Goal: Information Seeking & Learning: Find specific fact

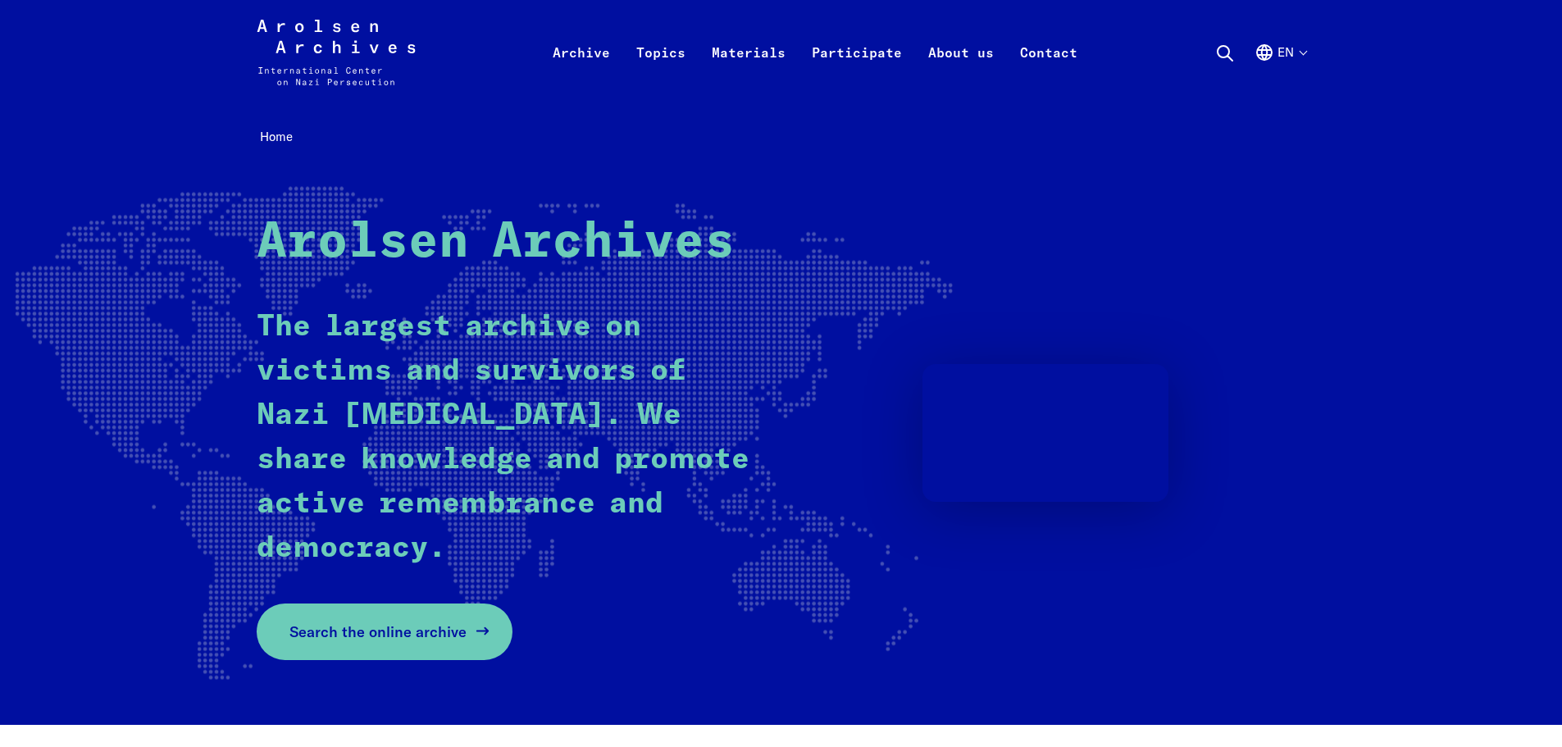
click at [463, 643] on link "Search the online archive" at bounding box center [385, 631] width 256 height 57
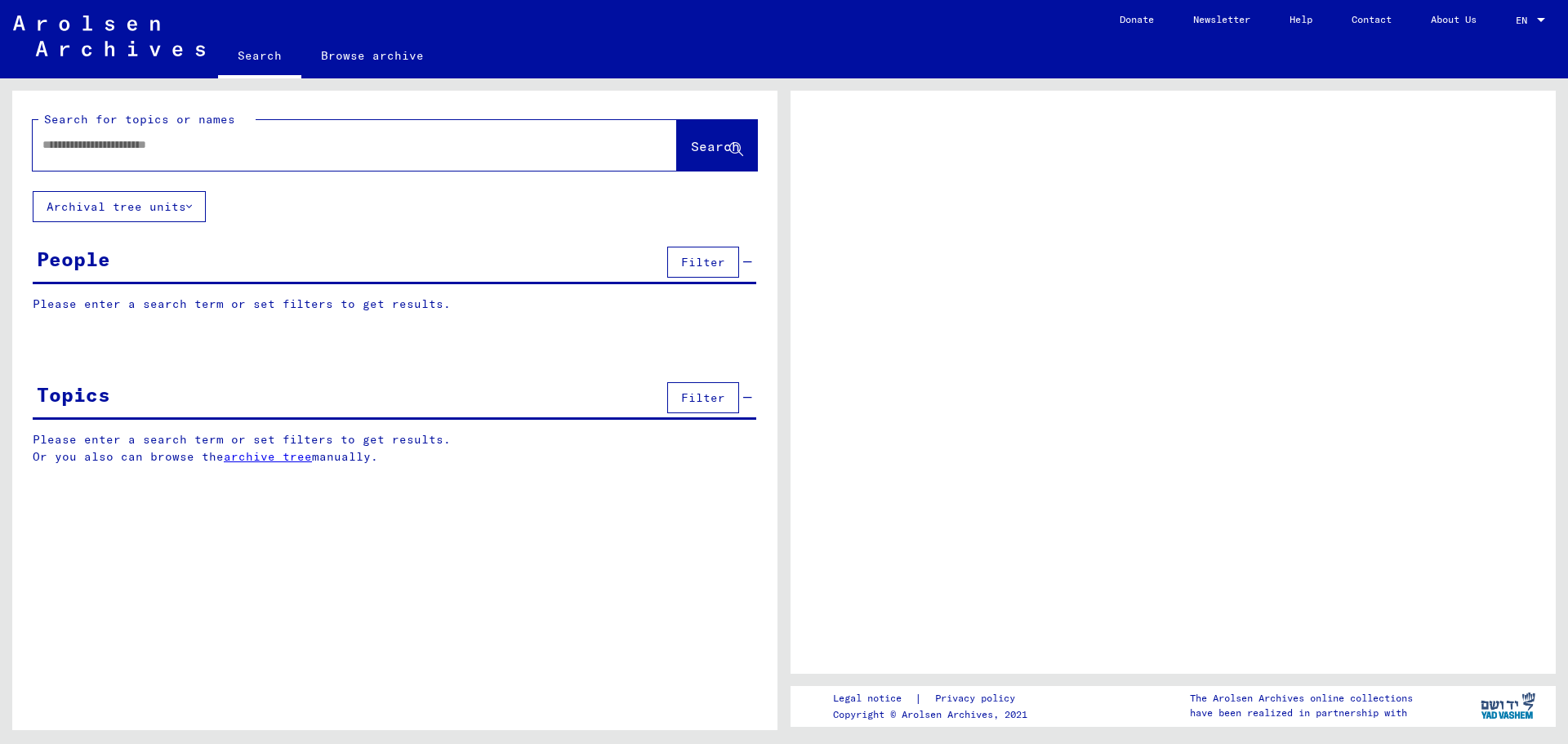
click at [250, 150] on input "text" at bounding box center [341, 144] width 596 height 17
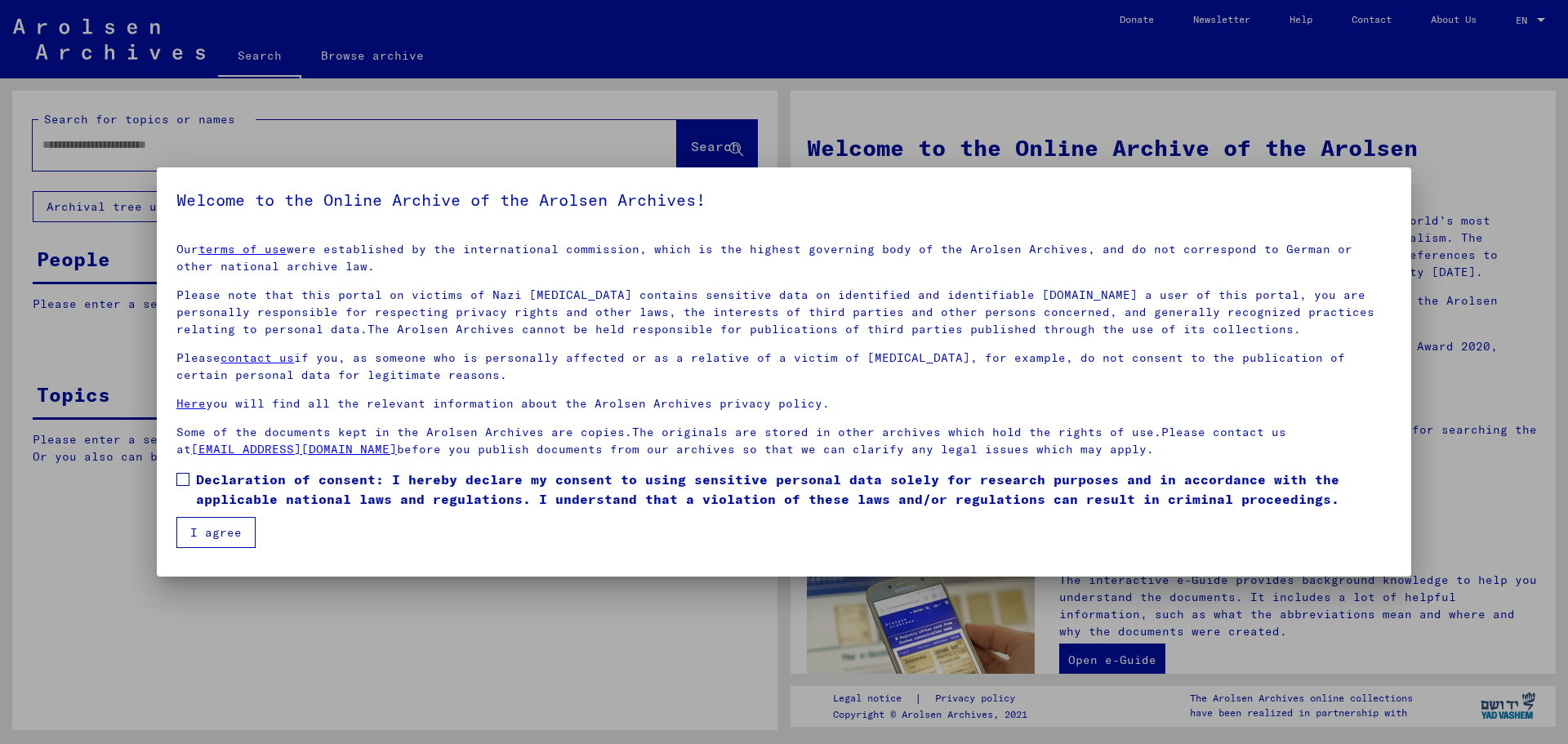
drag, startPoint x: 187, startPoint y: 483, endPoint x: 192, endPoint y: 491, distance: 9.4
click at [187, 483] on span at bounding box center [182, 479] width 13 height 13
click at [202, 533] on button "I agree" at bounding box center [216, 532] width 80 height 31
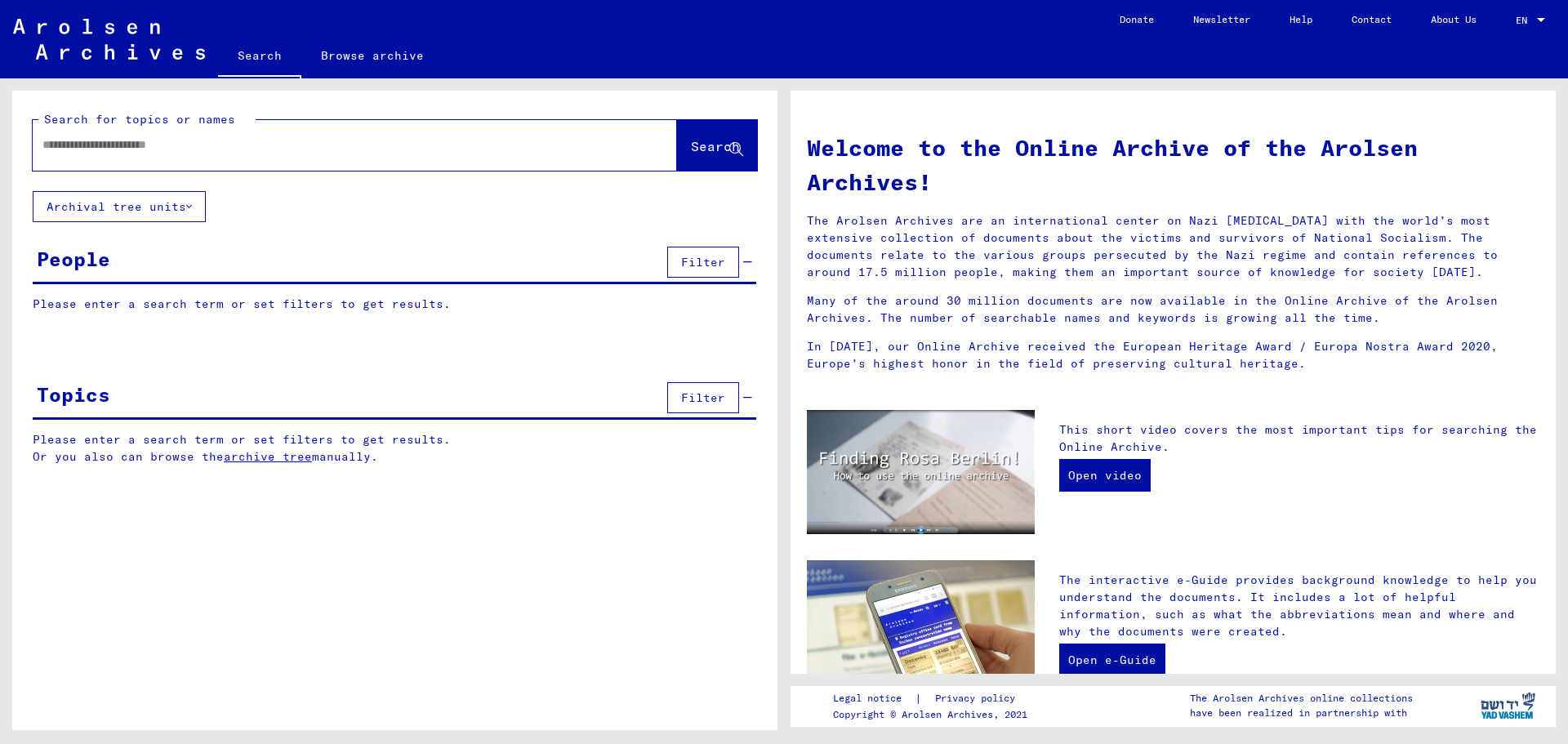
click at [198, 153] on div at bounding box center [331, 144] width 596 height 37
click at [196, 147] on input "text" at bounding box center [336, 144] width 586 height 17
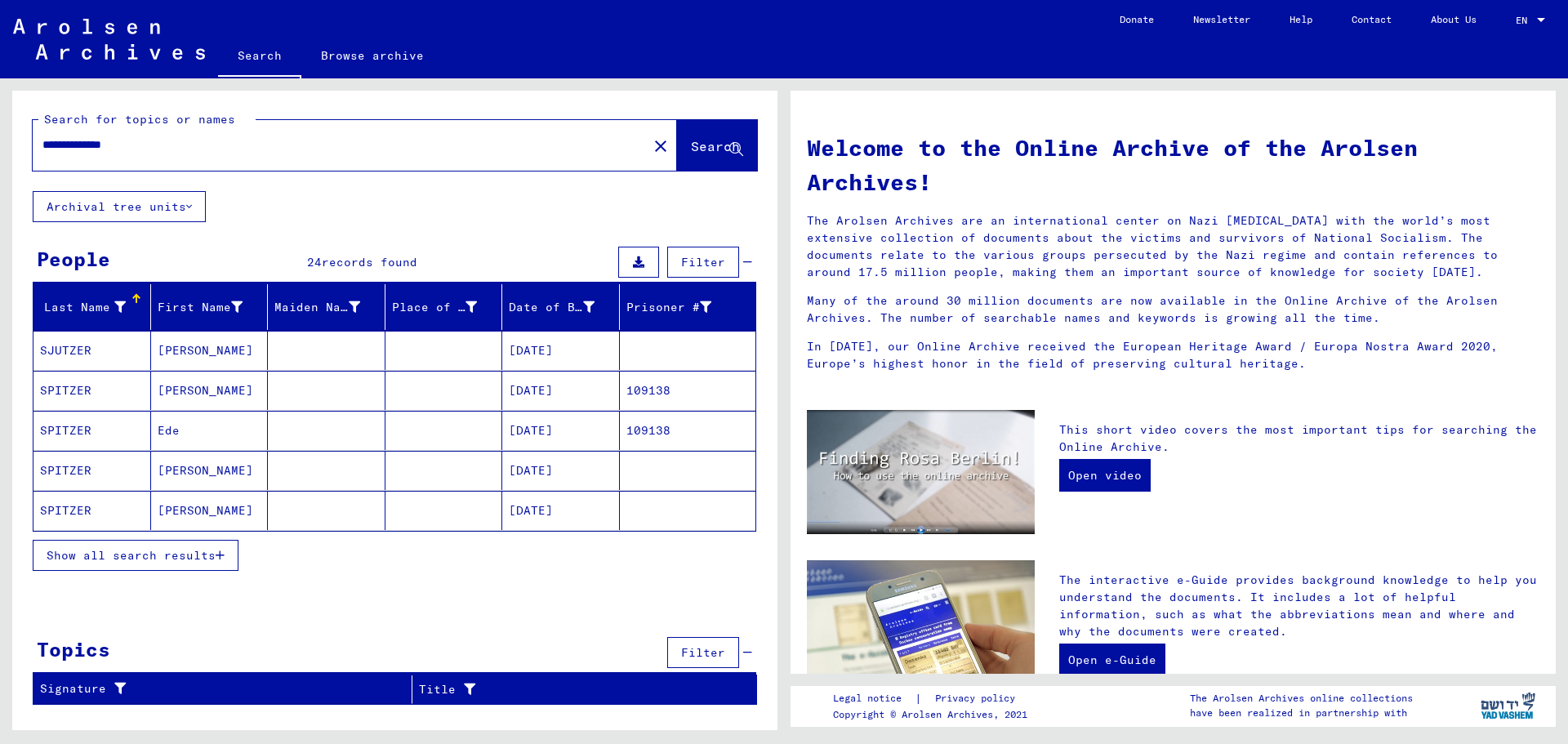
click at [139, 560] on span "Show all search results" at bounding box center [131, 555] width 169 height 15
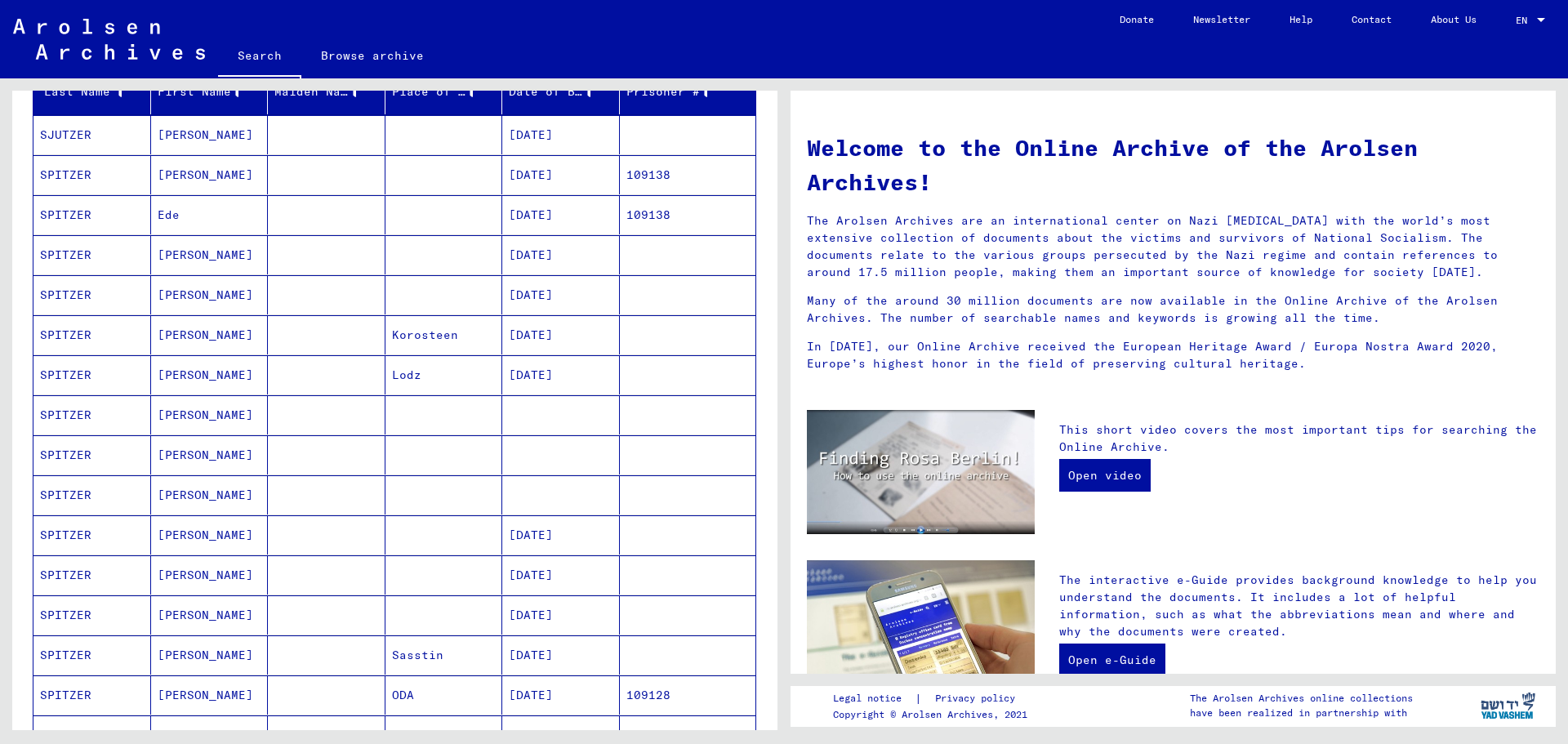
scroll to position [245, 0]
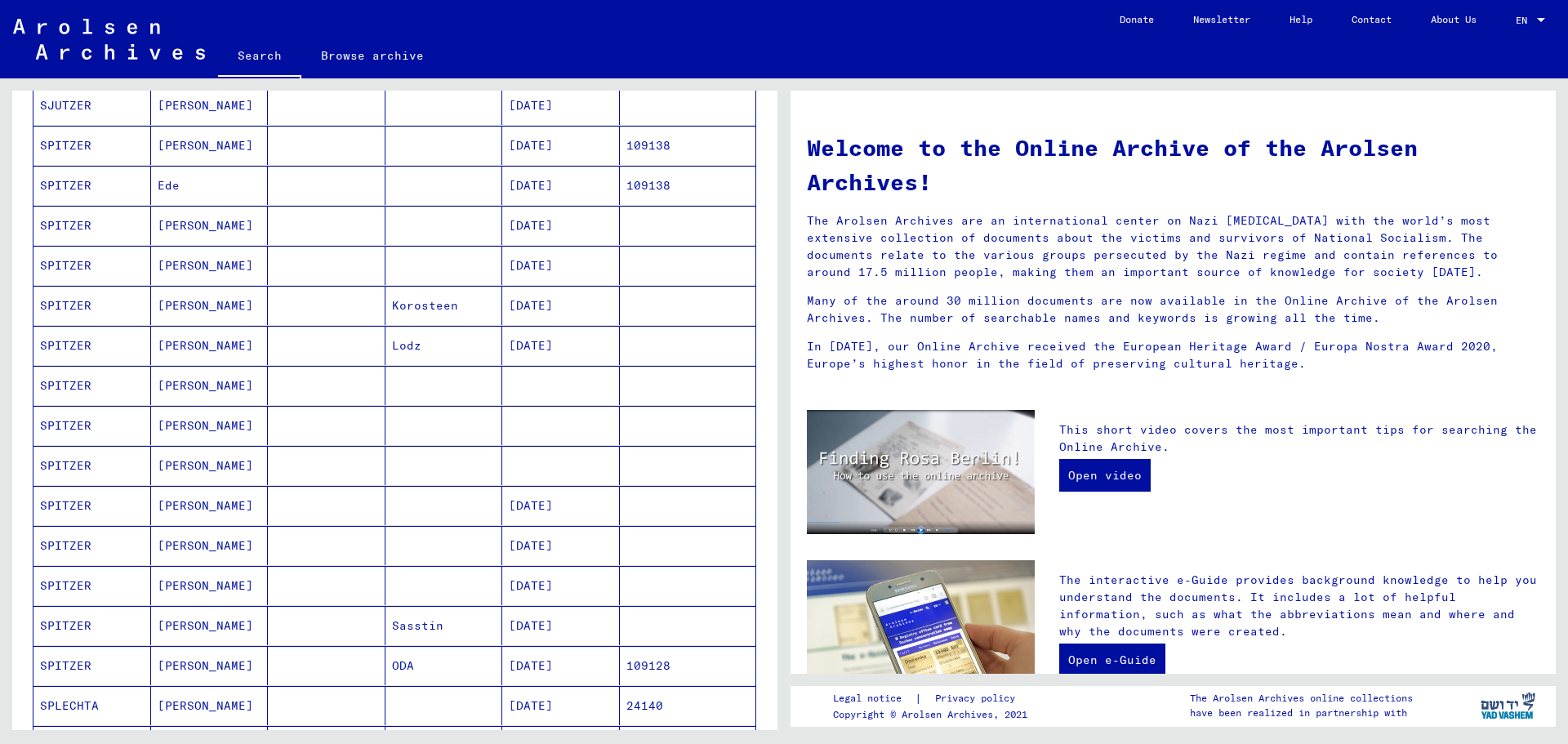
click at [76, 501] on mat-cell "SPITZER" at bounding box center [93, 505] width 118 height 39
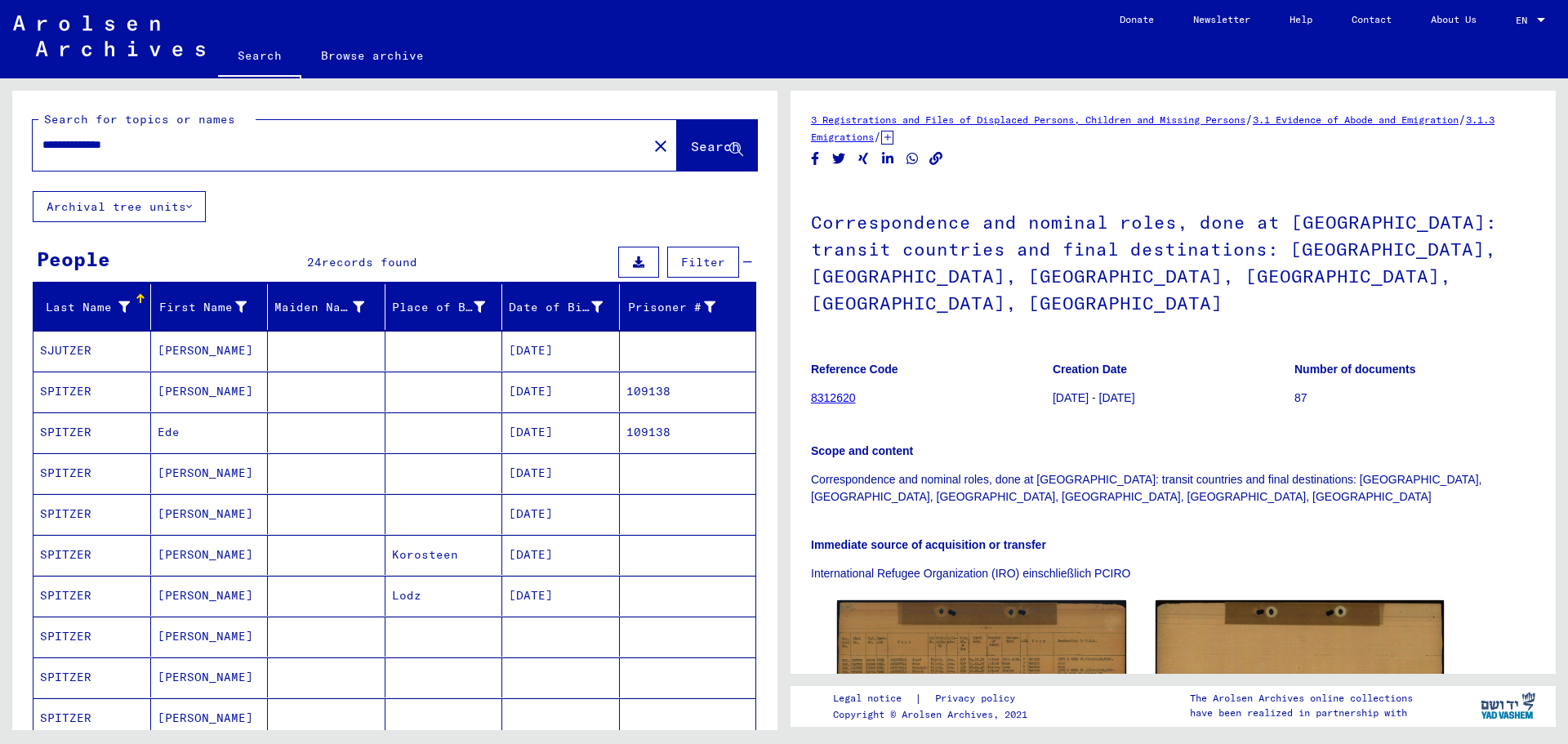
click at [69, 144] on input "**********" at bounding box center [341, 144] width 596 height 17
type input "**********"
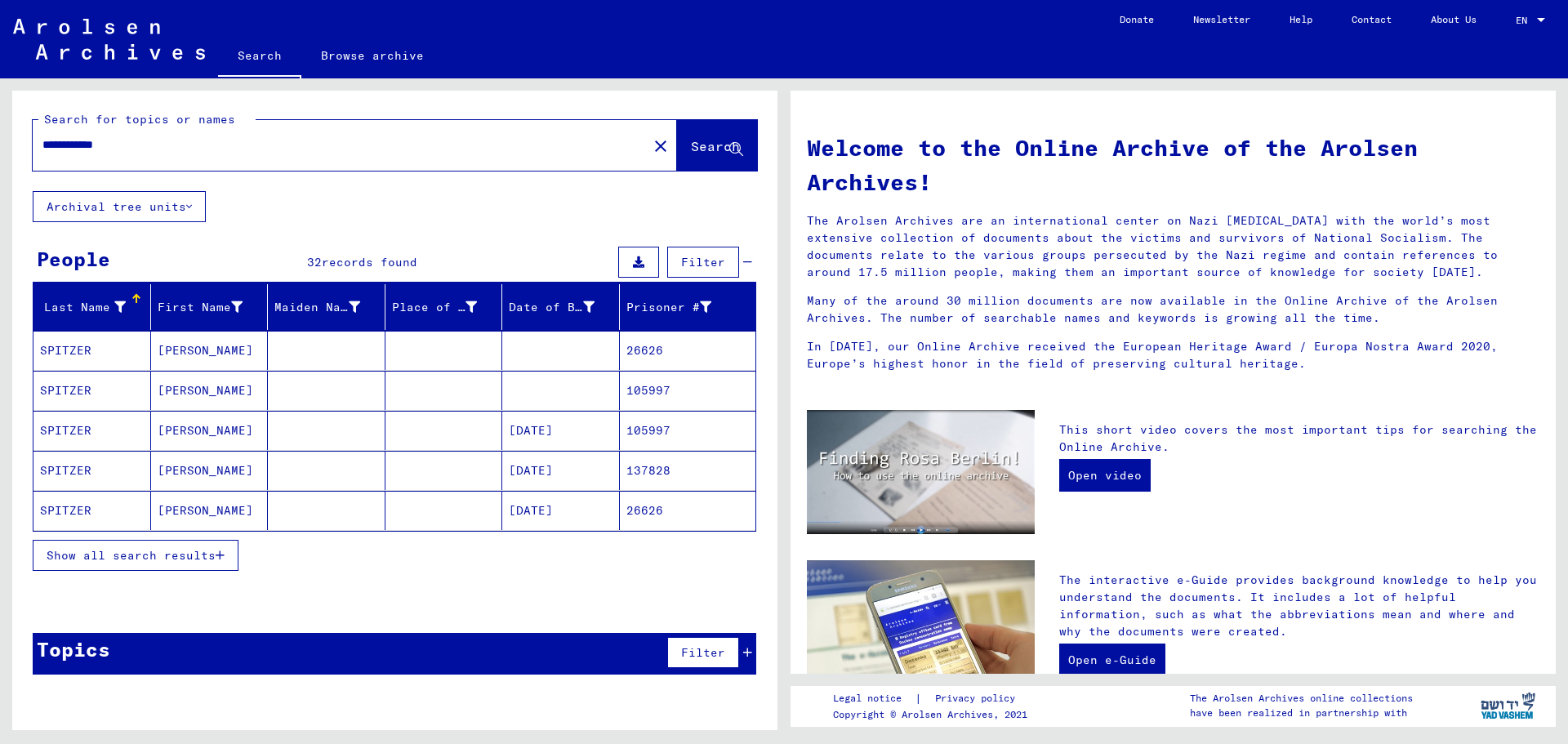
click at [145, 557] on span "Show all search results" at bounding box center [131, 555] width 169 height 15
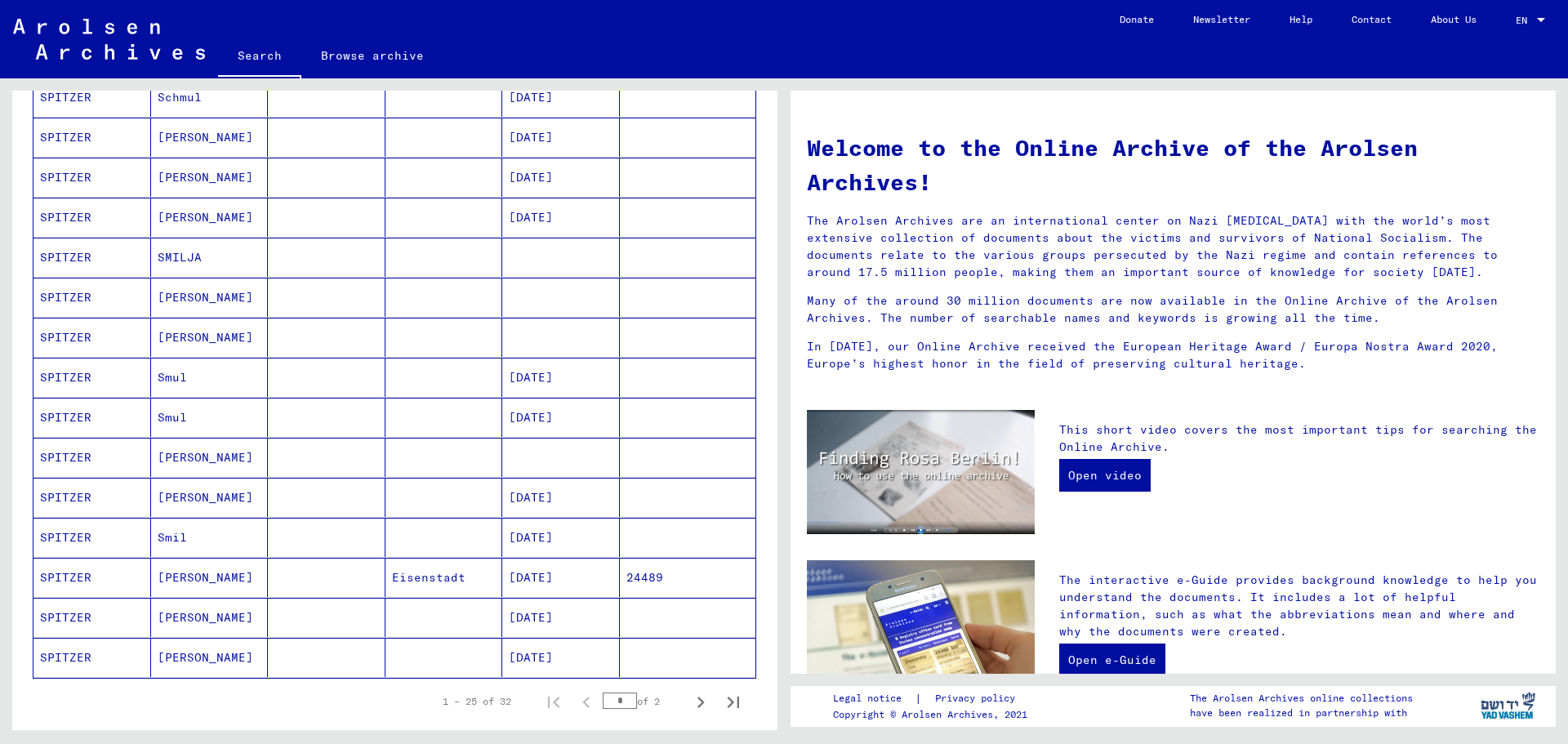
scroll to position [735, 0]
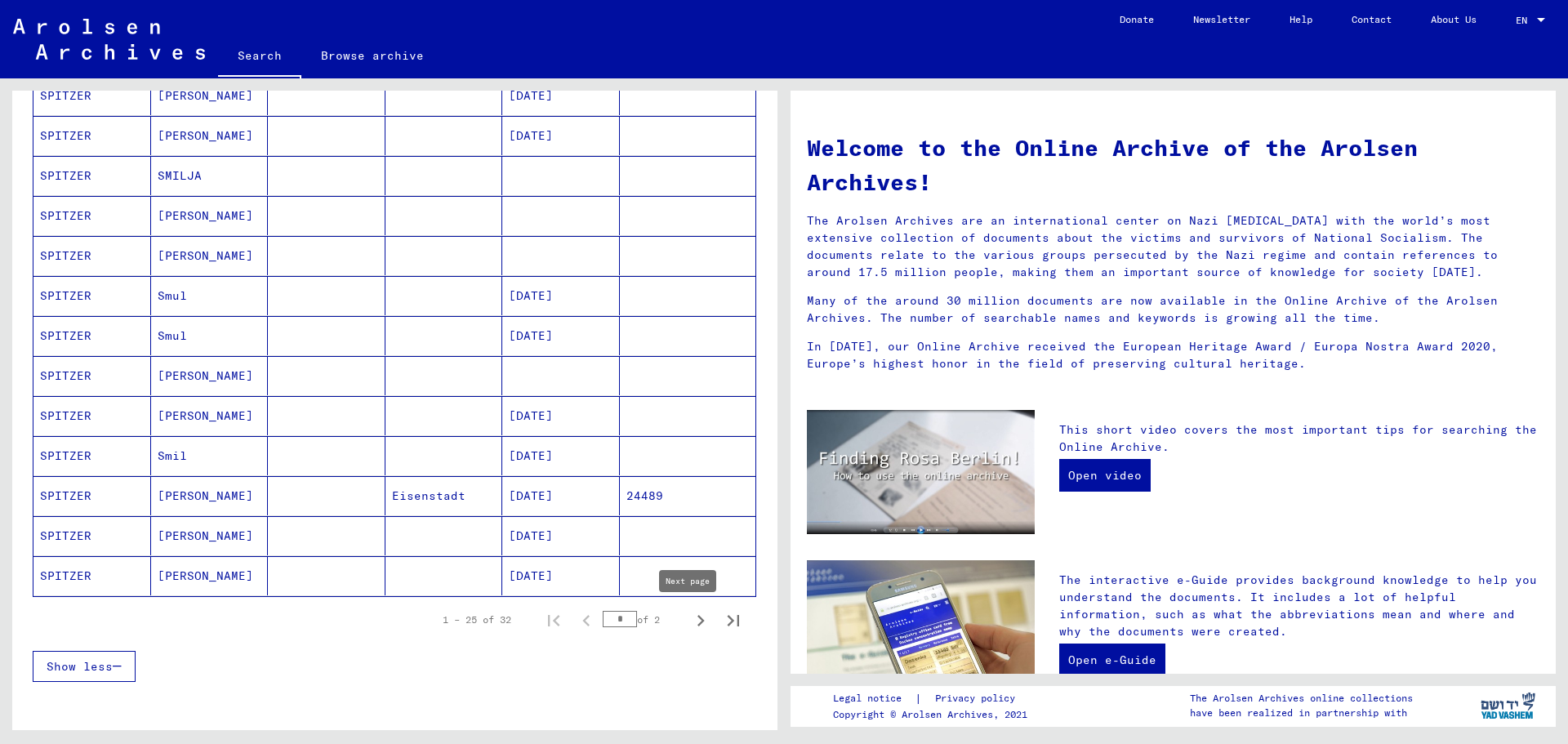
click at [689, 621] on icon "Next page" at bounding box center [700, 620] width 23 height 23
type input "*"
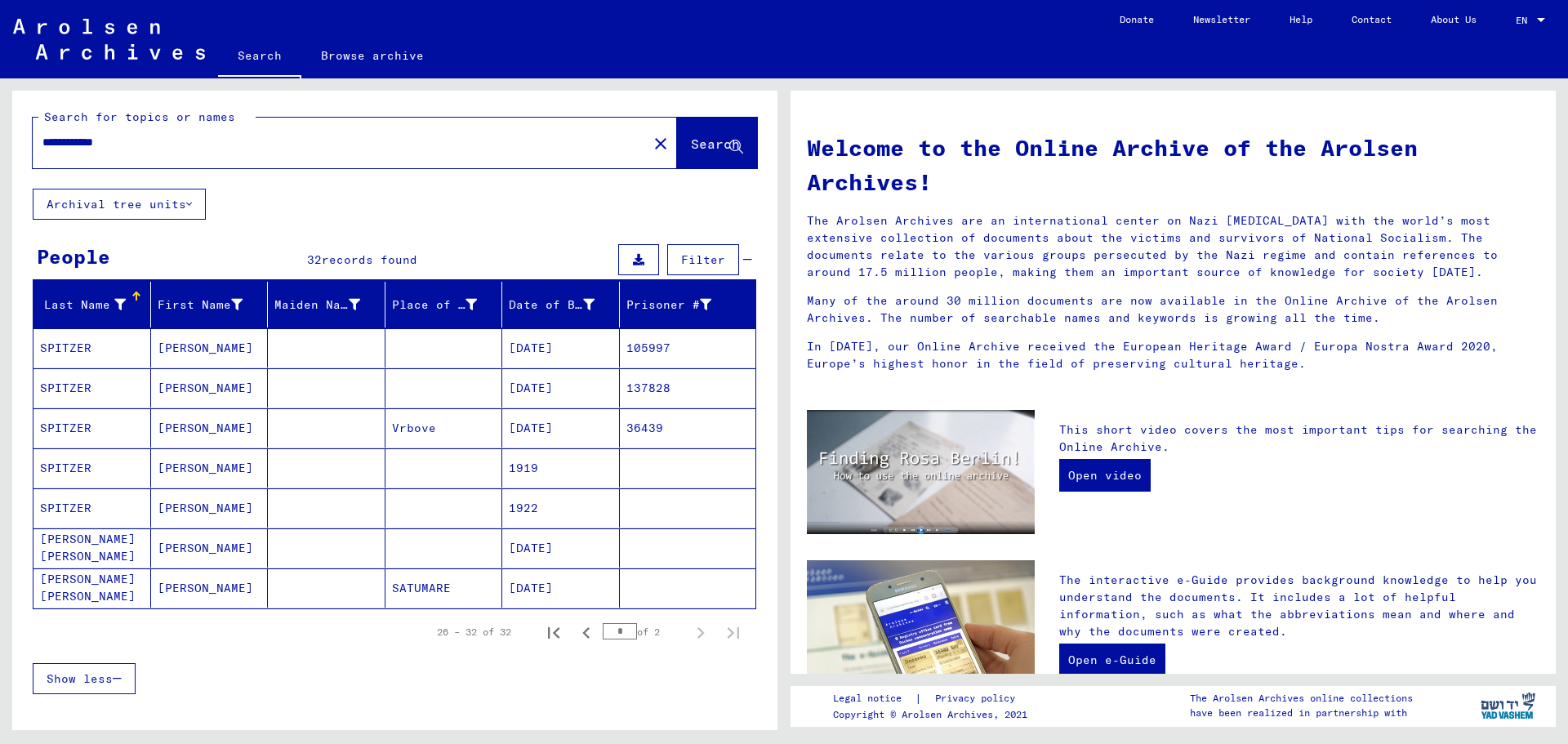
scroll to position [0, 0]
